Goal: Navigation & Orientation: Find specific page/section

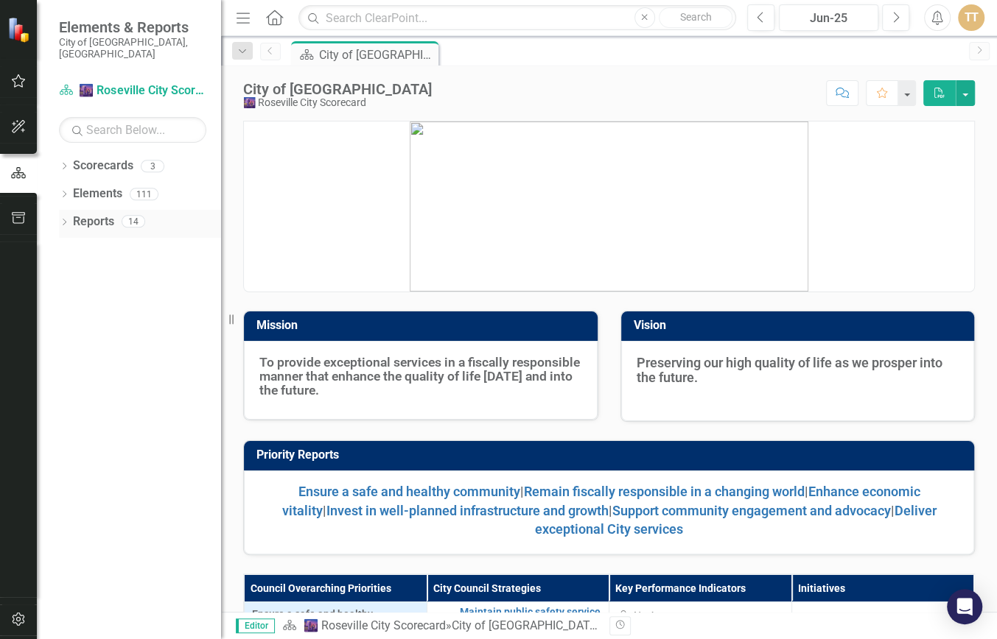
click at [77, 214] on link "Reports" at bounding box center [93, 222] width 41 height 17
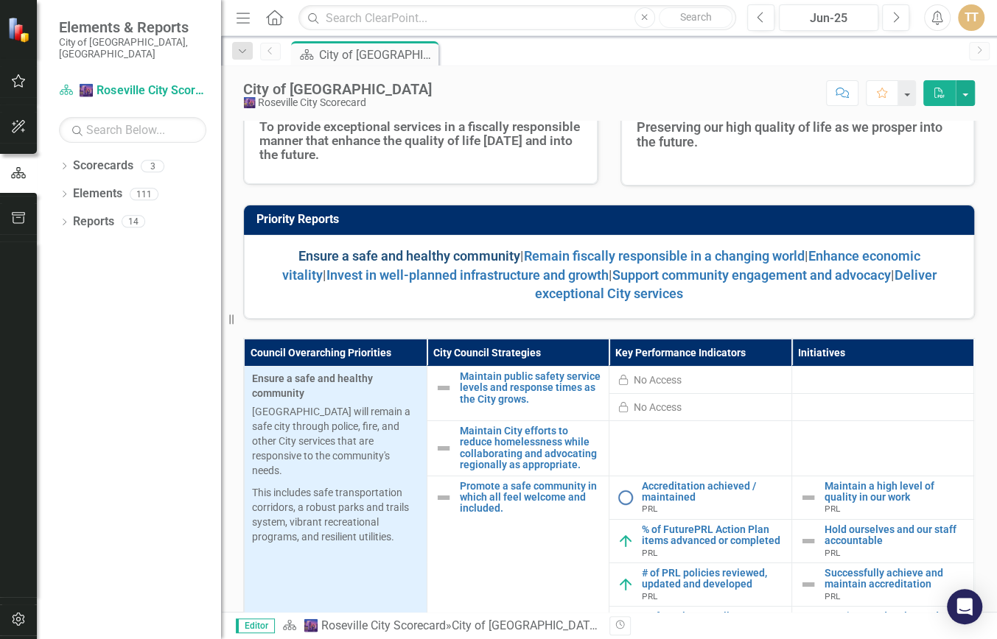
scroll to position [295, 0]
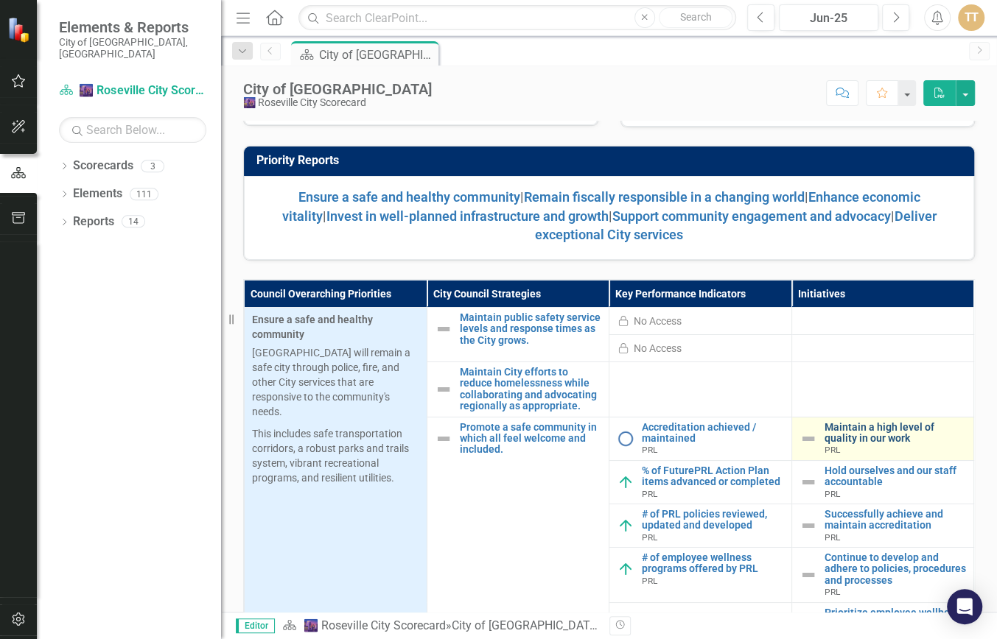
click at [840, 428] on link "Maintain a high level of quality in our work" at bounding box center [895, 433] width 142 height 23
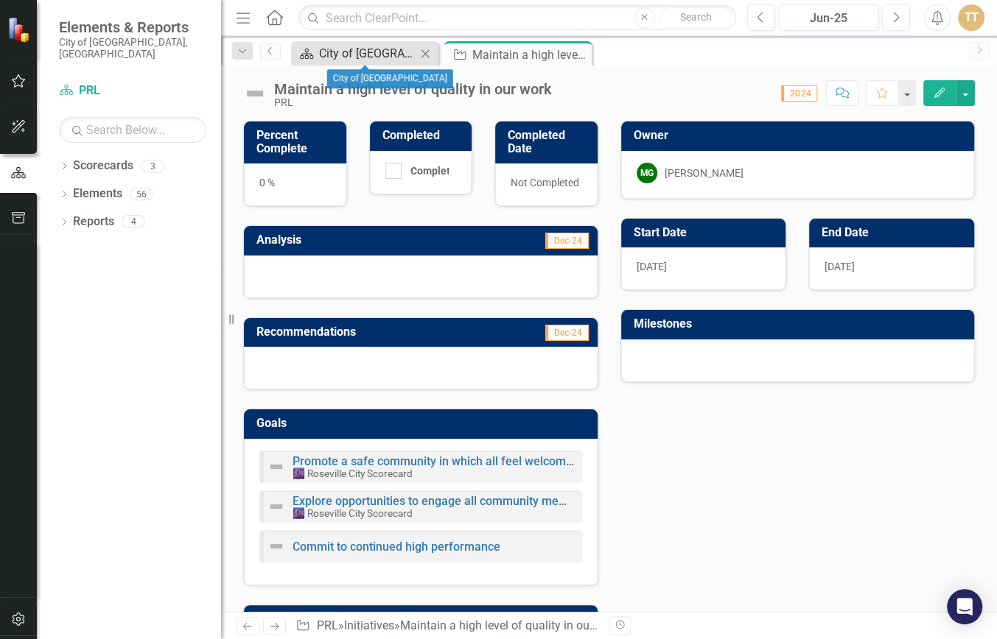
click at [358, 61] on div "City of [GEOGRAPHIC_DATA]" at bounding box center [367, 53] width 97 height 18
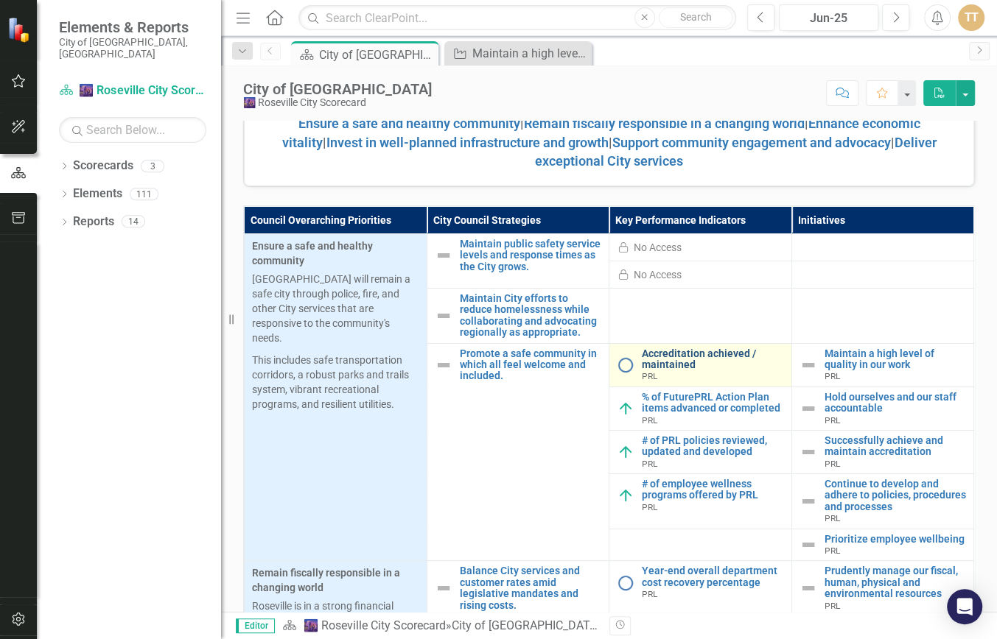
click at [651, 354] on link "Accreditation achieved / maintained" at bounding box center [713, 359] width 142 height 23
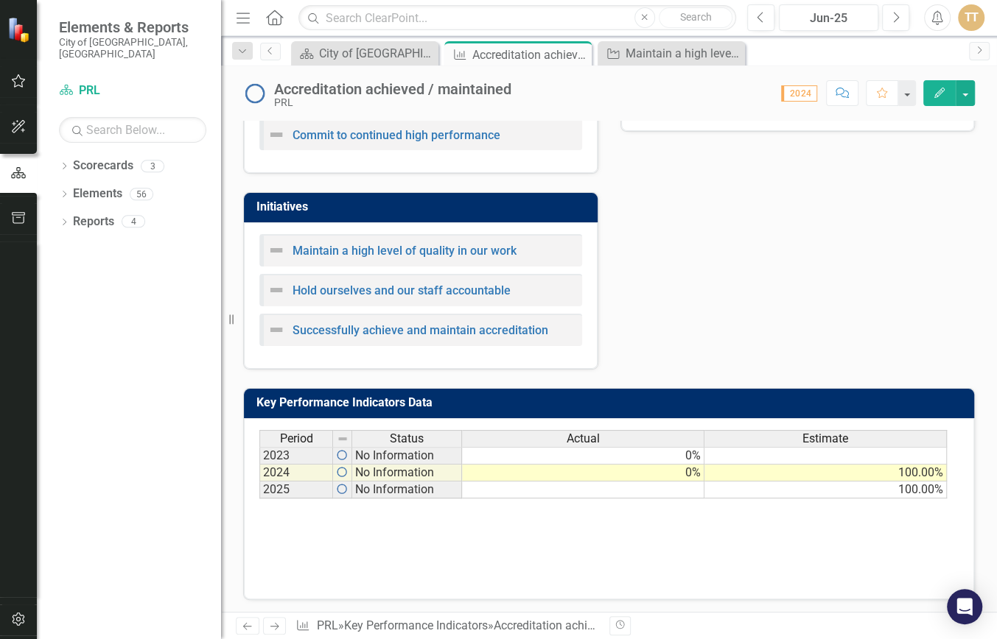
drag, startPoint x: 790, startPoint y: 499, endPoint x: 929, endPoint y: 479, distance: 140.0
click at [929, 479] on div "Period Status Actual Estimate 2023 No Information 0% 2024 No Information 0% 100…" at bounding box center [603, 464] width 688 height 69
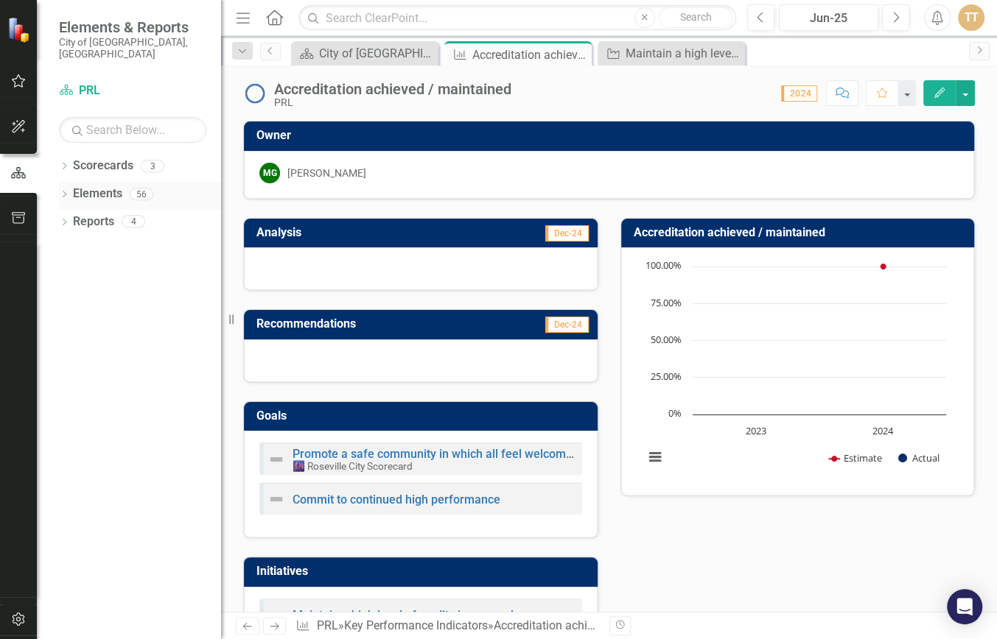
click at [123, 182] on div "Elements 56" at bounding box center [147, 196] width 148 height 28
click at [106, 186] on link "Elements" at bounding box center [97, 194] width 49 height 17
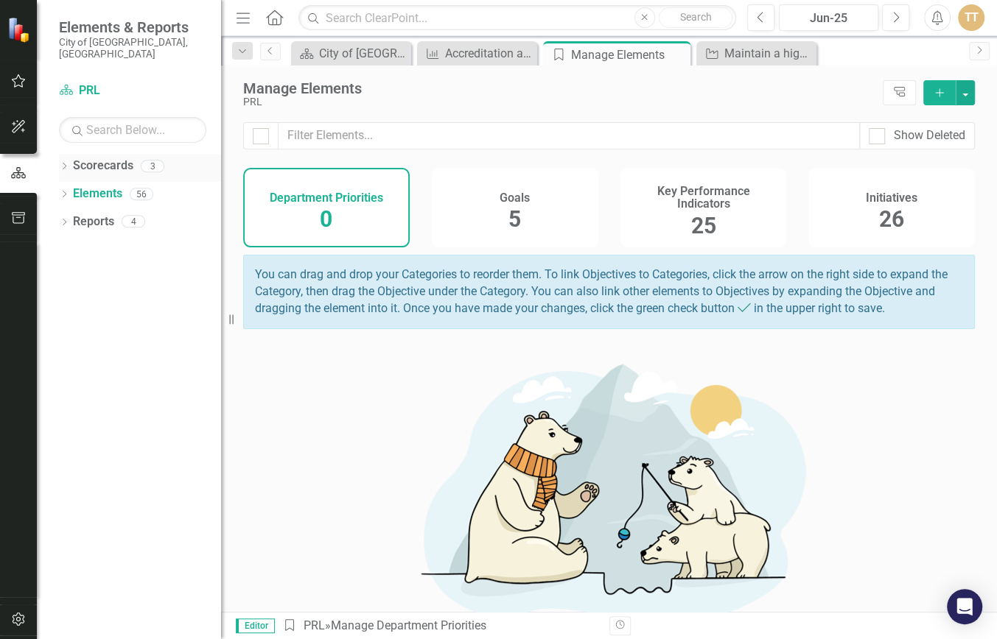
click at [152, 160] on div "3" at bounding box center [153, 166] width 24 height 13
click at [155, 160] on div "3" at bounding box center [153, 166] width 24 height 13
click at [150, 160] on div "3" at bounding box center [153, 166] width 24 height 13
click at [358, 60] on div "City of [GEOGRAPHIC_DATA]" at bounding box center [354, 53] width 70 height 18
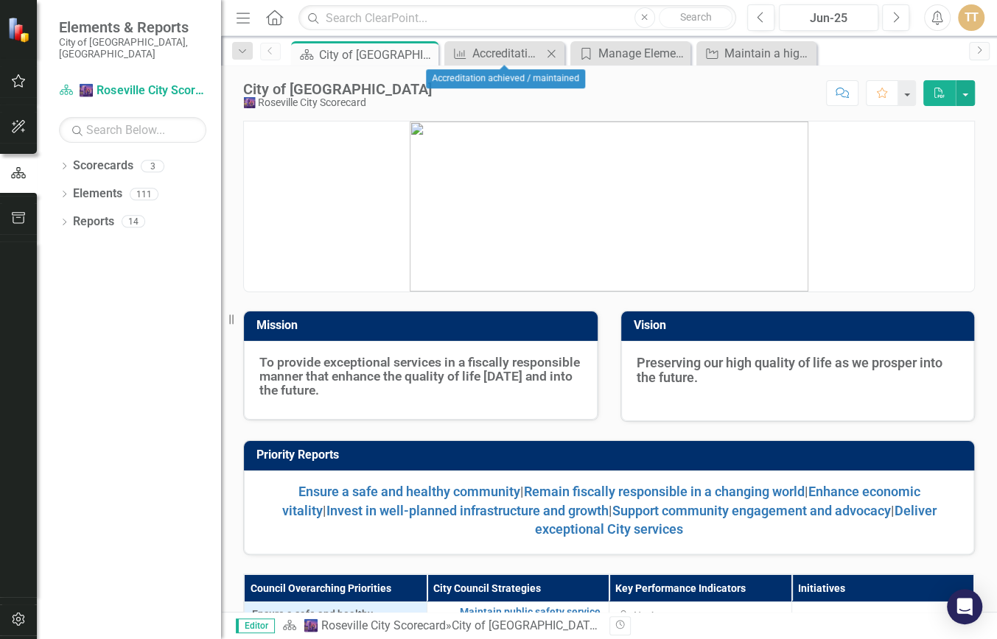
click at [550, 50] on icon "Close" at bounding box center [551, 54] width 15 height 12
click at [581, 55] on icon "Close" at bounding box center [578, 54] width 15 height 12
click at [580, 55] on icon at bounding box center [578, 53] width 8 height 8
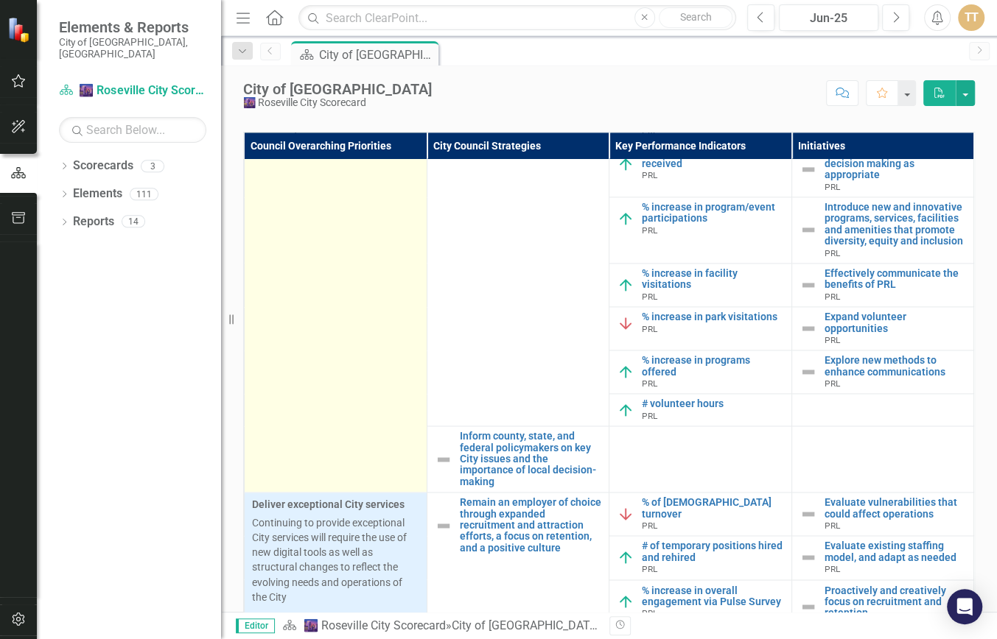
scroll to position [1399, 0]
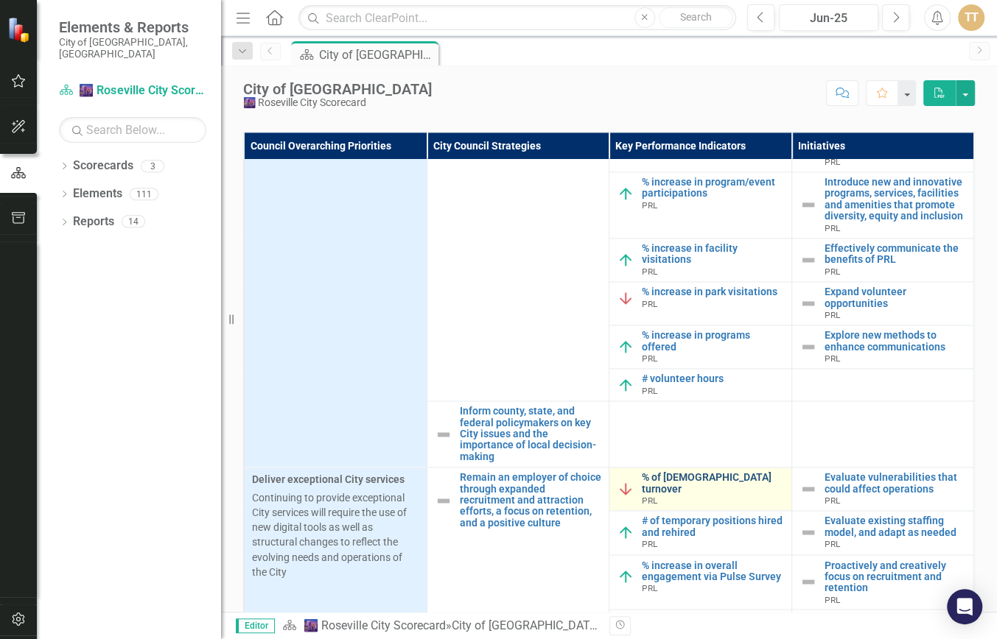
click at [653, 495] on link "% of [DEMOGRAPHIC_DATA] turnover" at bounding box center [713, 483] width 142 height 23
